Goal: Task Accomplishment & Management: Use online tool/utility

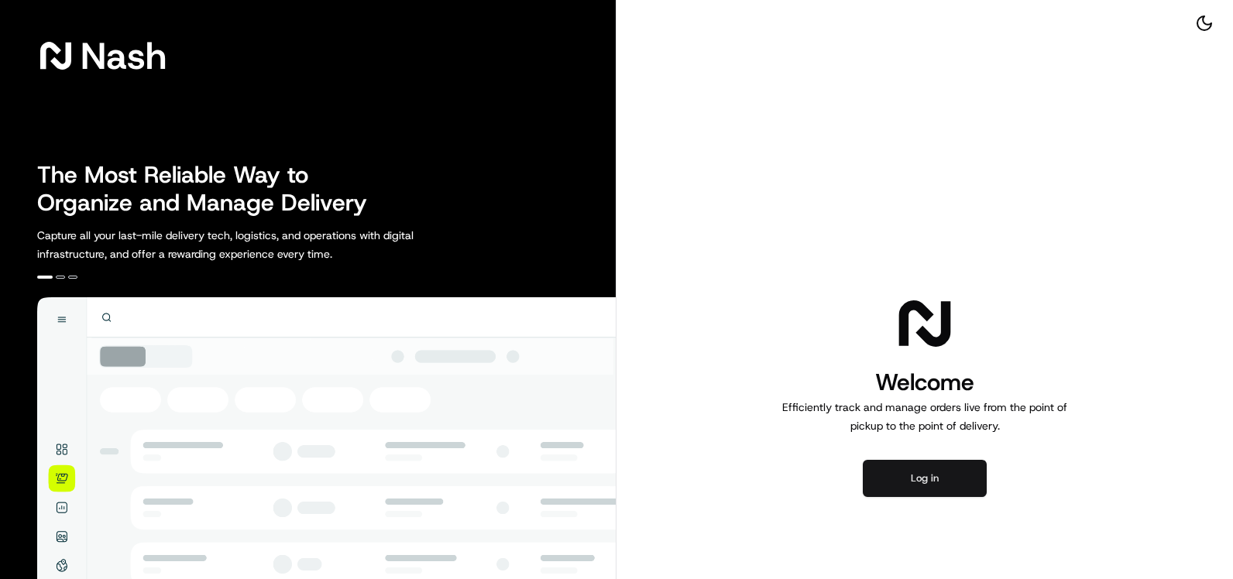
click at [929, 473] on button "Log in" at bounding box center [925, 478] width 124 height 37
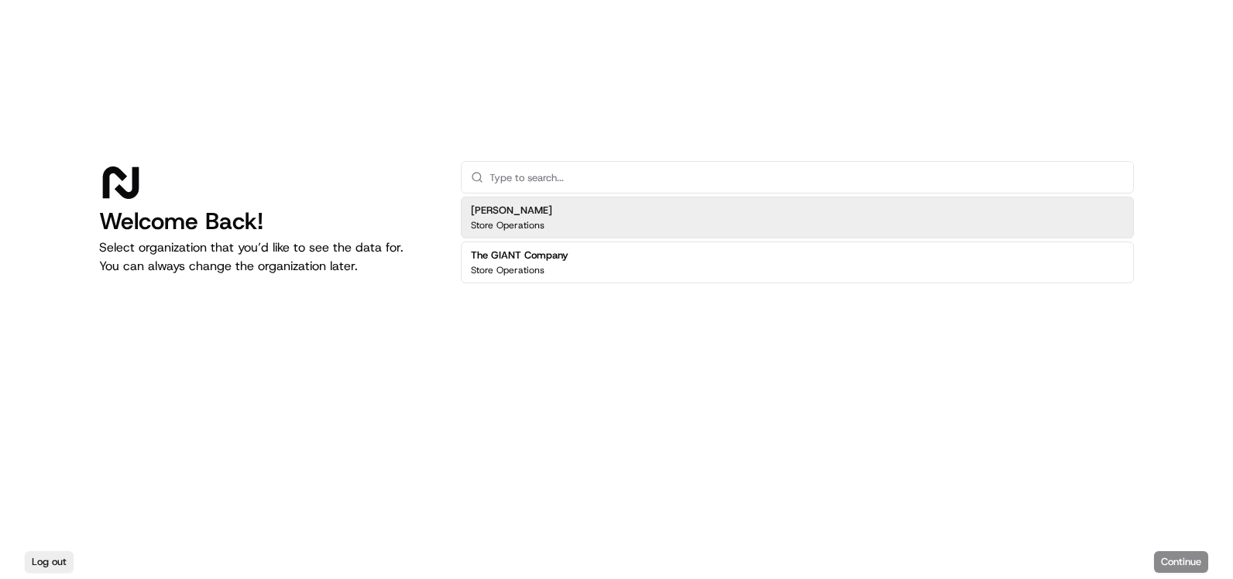
click at [600, 219] on div "[PERSON_NAME] Store Operations" at bounding box center [797, 218] width 673 height 42
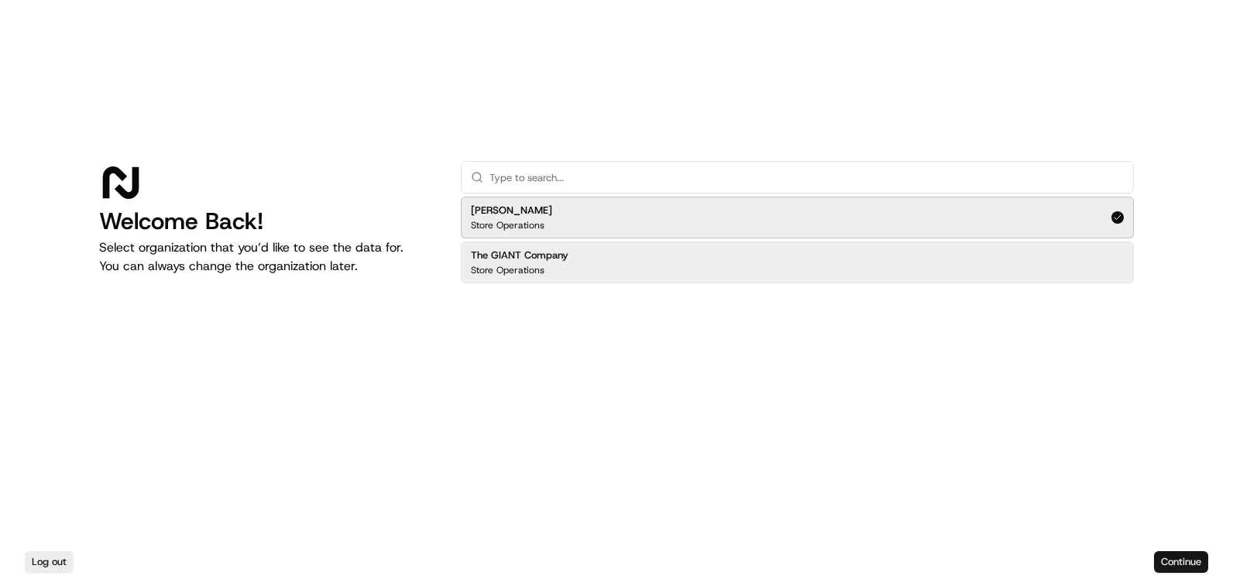
click at [1173, 554] on button "Continue" at bounding box center [1181, 563] width 54 height 22
